Goal: Information Seeking & Learning: Check status

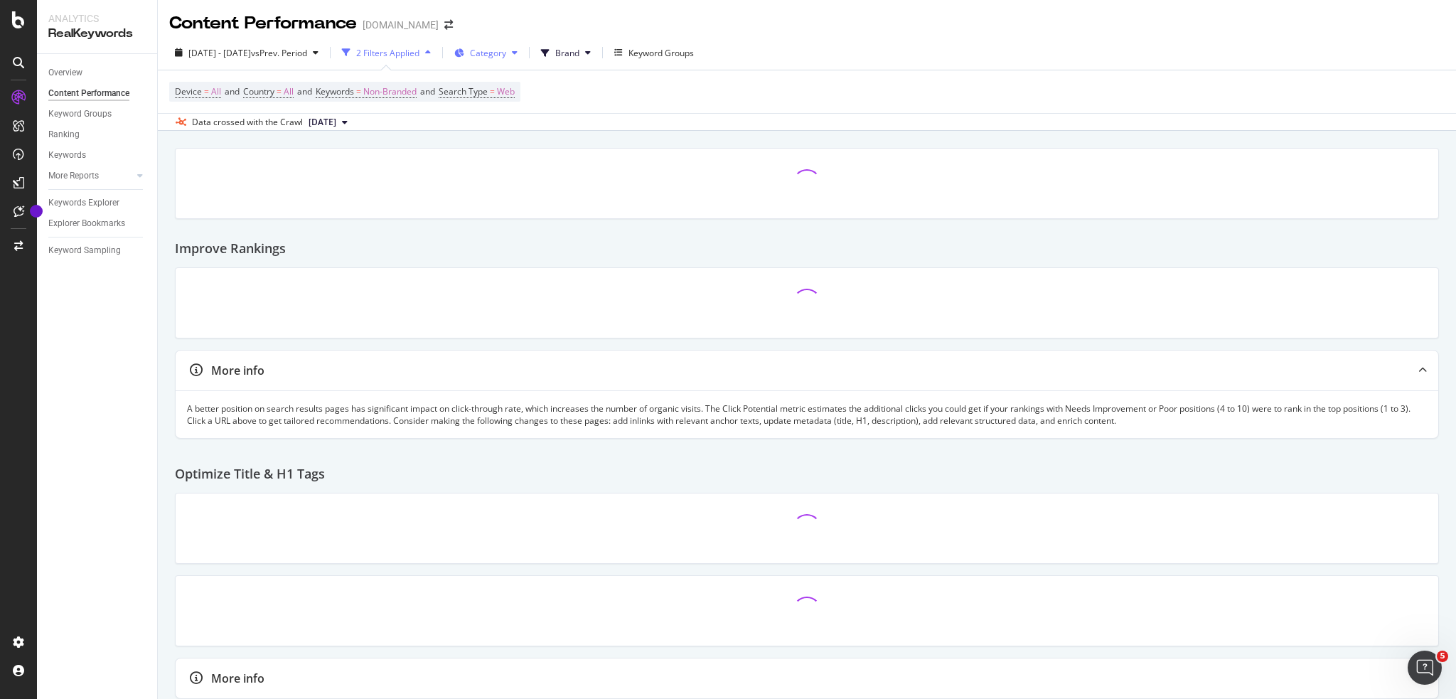
click at [518, 50] on icon at bounding box center [515, 52] width 6 height 9
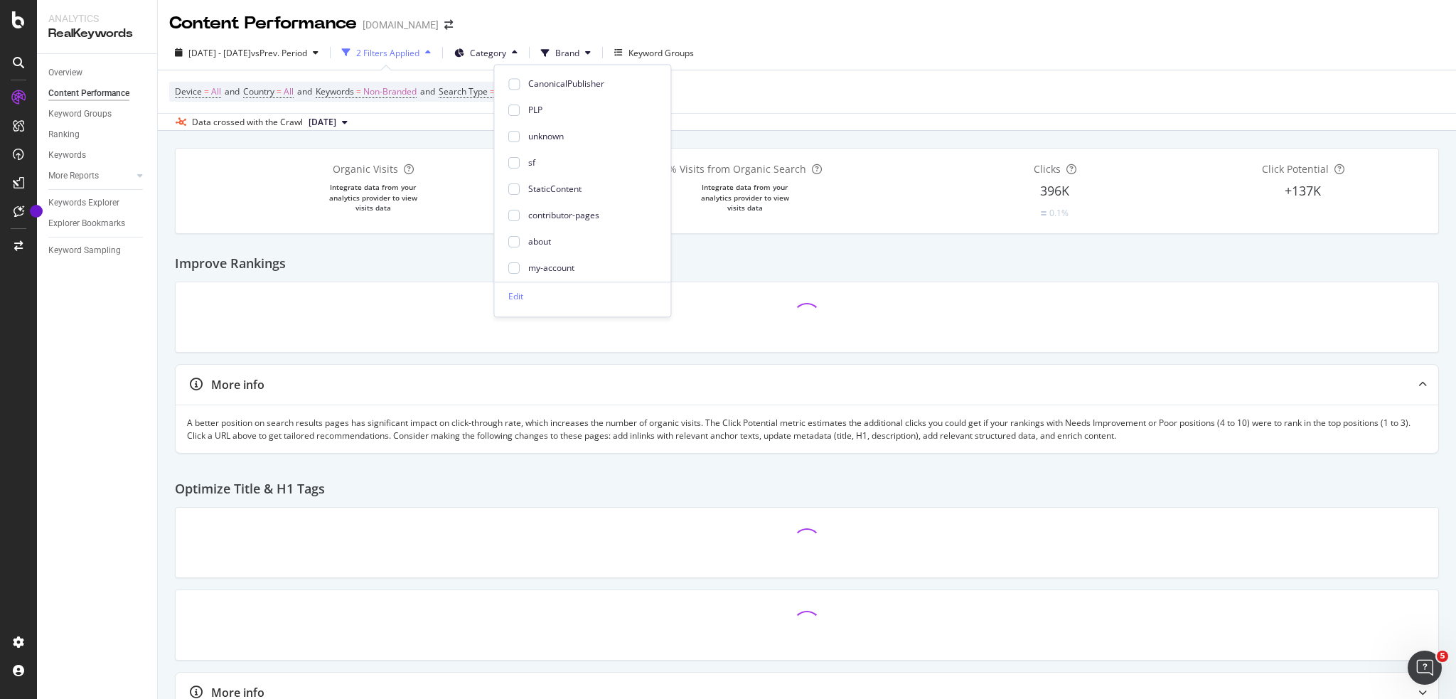
scroll to position [164, 0]
click at [518, 156] on div at bounding box center [513, 153] width 11 height 11
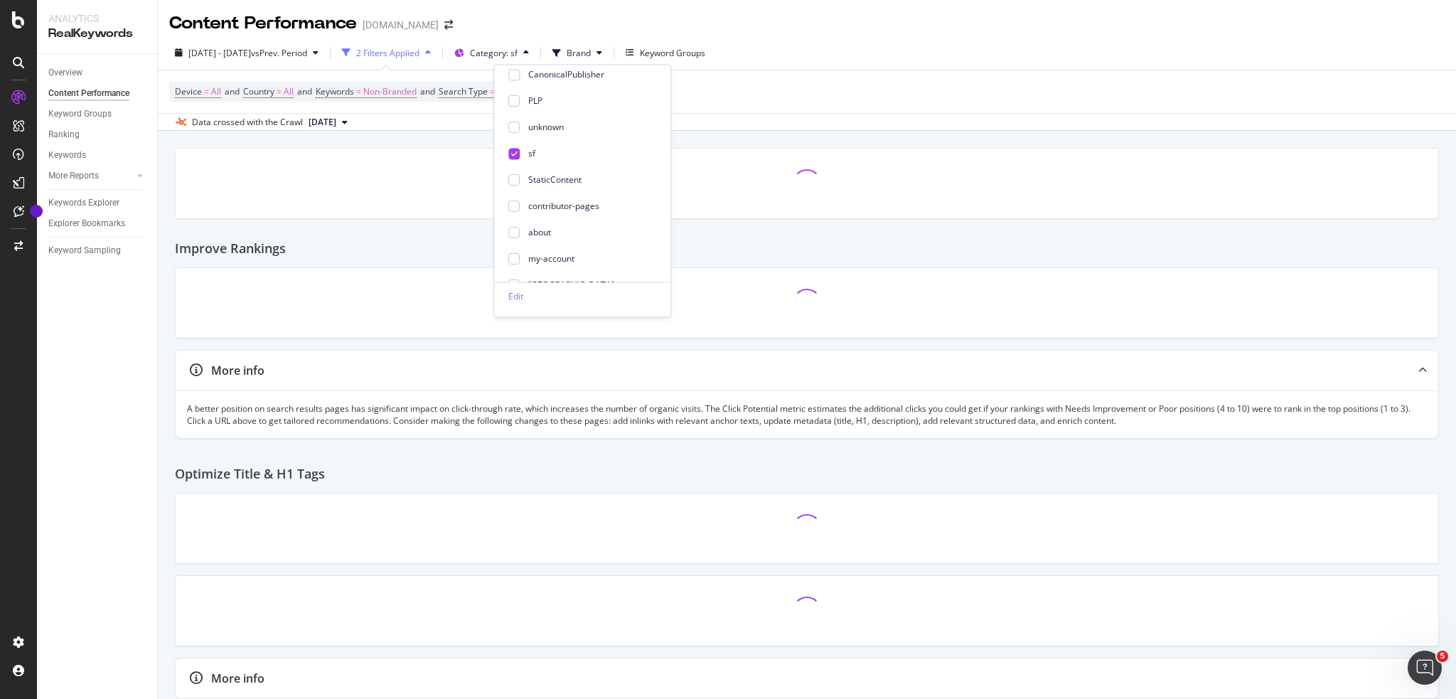
click at [794, 99] on div "Device = All and Country = All and Keywords = Non-Branded and Search Type = Web" at bounding box center [807, 91] width 1276 height 43
